Goal: Transaction & Acquisition: Purchase product/service

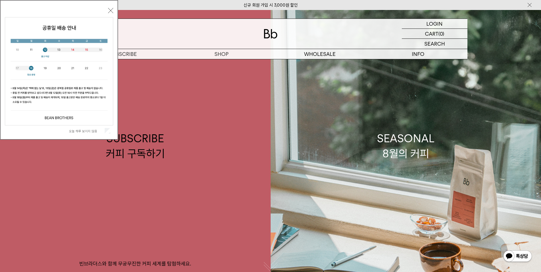
click at [111, 11] on button "닫기" at bounding box center [110, 10] width 5 height 5
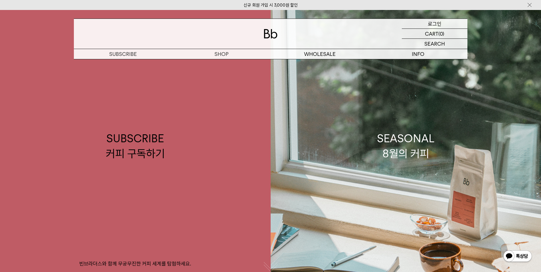
click at [432, 25] on p "로그인" at bounding box center [434, 24] width 14 height 10
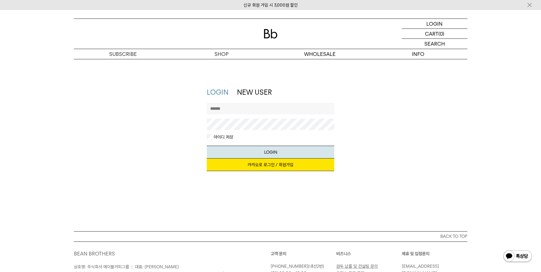
click at [212, 138] on label "아이디 저장" at bounding box center [222, 137] width 21 height 6
click at [225, 109] on input "text" at bounding box center [270, 108] width 127 height 11
type input "*******"
click at [207, 146] on button "LOGIN" at bounding box center [270, 152] width 127 height 13
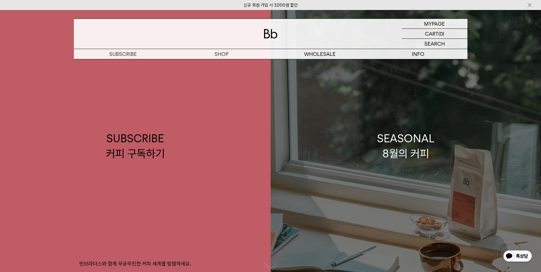
click at [432, 141] on div "SEASONAL 8월의 커피" at bounding box center [406, 146] width 58 height 30
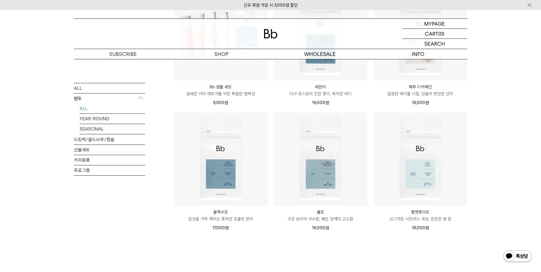
scroll to position [380, 0]
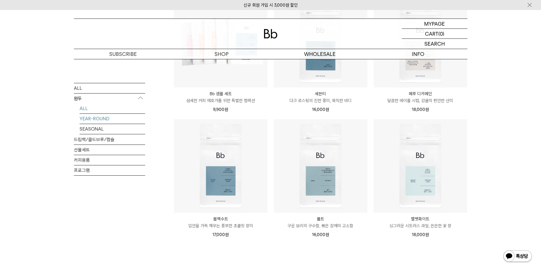
click at [97, 119] on link "YEAR-ROUND" at bounding box center [113, 118] width 66 height 10
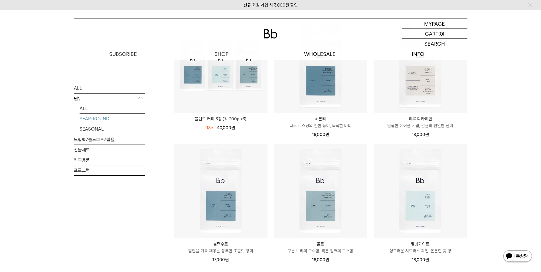
scroll to position [95, 0]
click at [90, 129] on link "SEASONAL" at bounding box center [113, 129] width 66 height 10
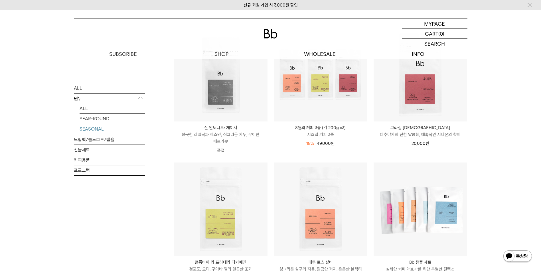
scroll to position [95, 0]
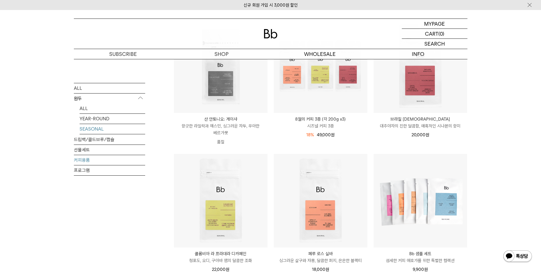
click at [81, 160] on link "커피용품" at bounding box center [109, 160] width 71 height 10
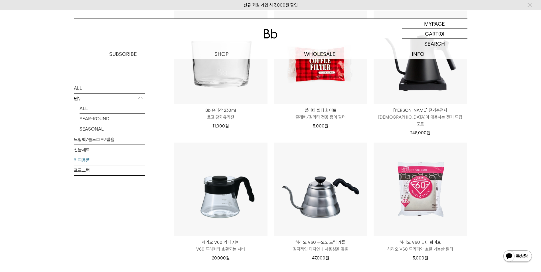
scroll to position [95, 0]
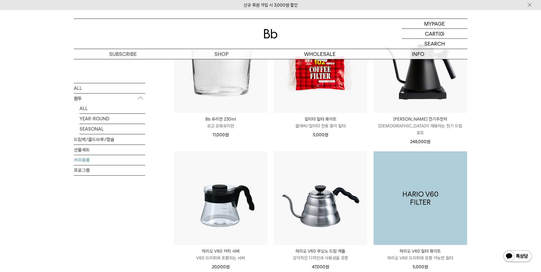
click at [424, 195] on img at bounding box center [419, 197] width 93 height 93
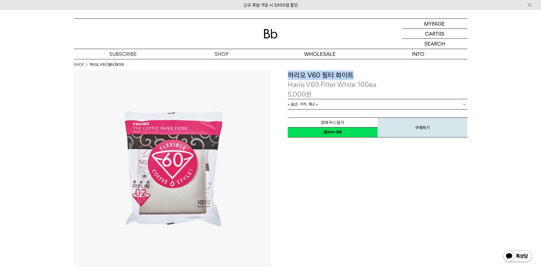
drag, startPoint x: 289, startPoint y: 76, endPoint x: 353, endPoint y: 74, distance: 63.6
click at [353, 74] on h3 "하리오 V60 필터 화이트" at bounding box center [378, 75] width 180 height 10
copy h3 "하리오 V60 필터 화이트"
click at [319, 106] on link "= 옵션 : 가격 : 재고 =" at bounding box center [378, 104] width 180 height 10
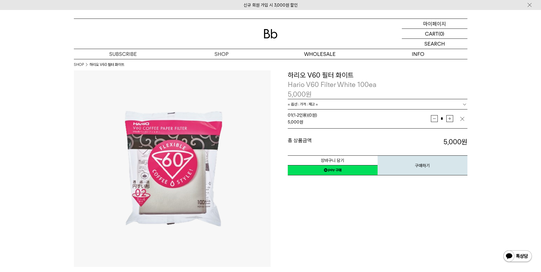
click at [436, 25] on p "마이페이지" at bounding box center [434, 24] width 23 height 10
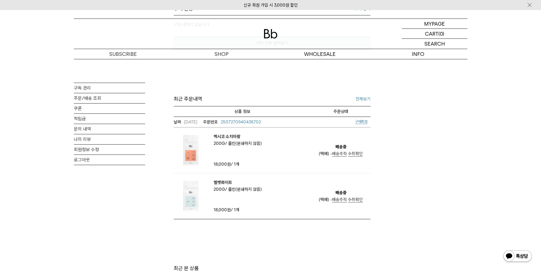
scroll to position [190, 0]
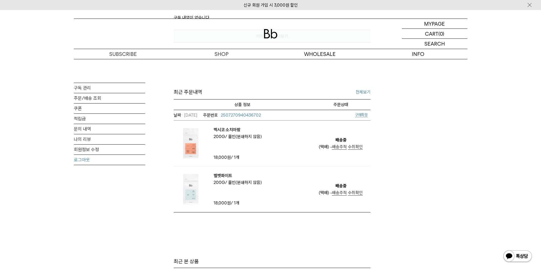
click at [82, 162] on link "로그아웃" at bounding box center [109, 160] width 71 height 10
